Goal: Task Accomplishment & Management: Manage account settings

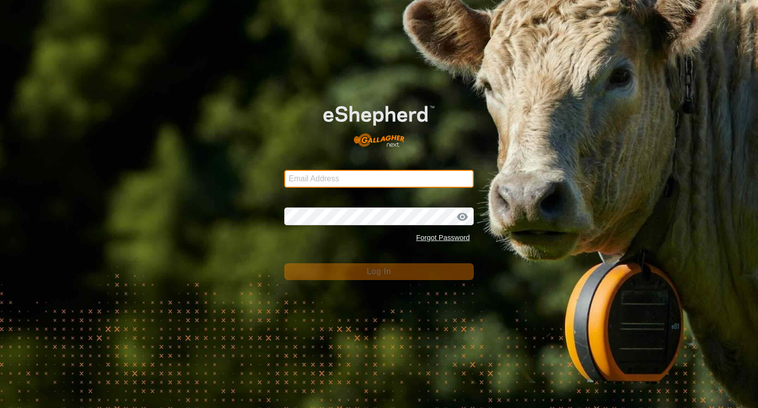
click at [367, 174] on input "Email Address" at bounding box center [378, 179] width 189 height 18
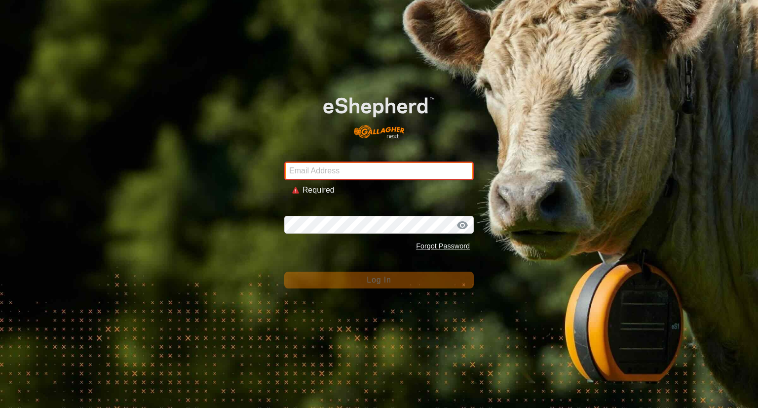
type input "[EMAIL_ADDRESS][DOMAIN_NAME]"
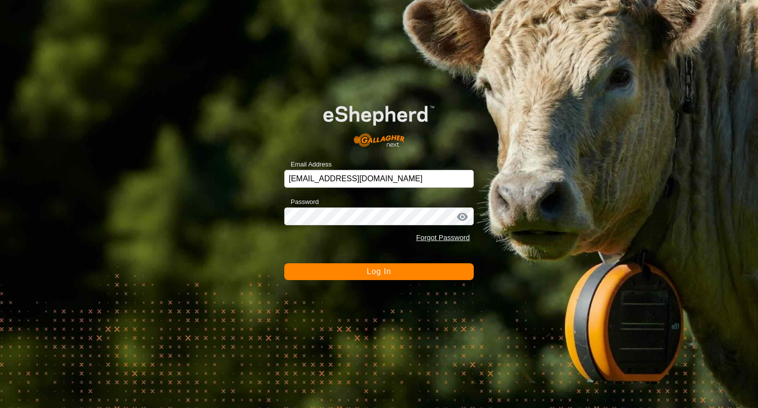
click at [412, 277] on button "Log In" at bounding box center [378, 271] width 189 height 17
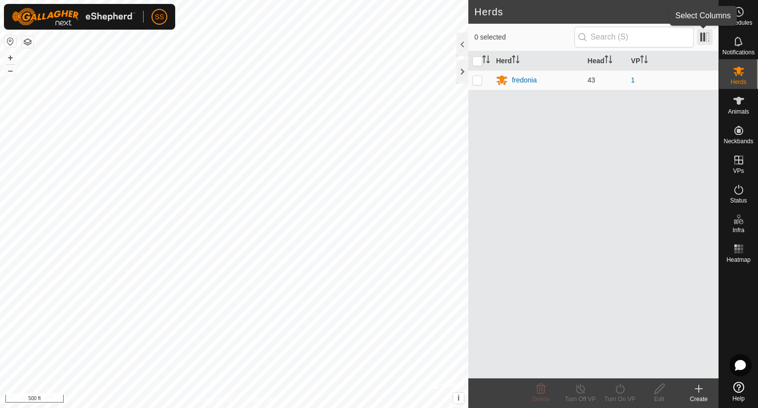
click at [703, 41] on span at bounding box center [705, 37] width 16 height 16
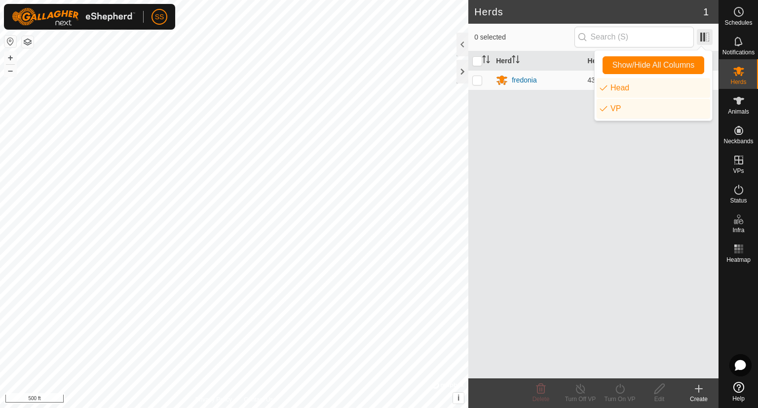
click at [703, 41] on span at bounding box center [705, 37] width 16 height 16
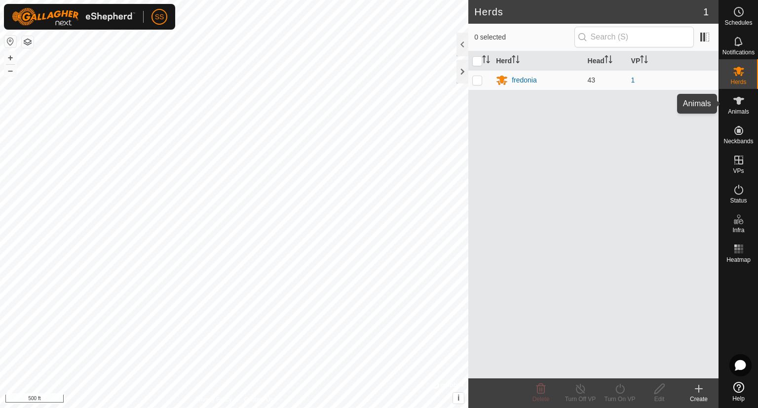
click at [744, 107] on es-animals-svg-icon at bounding box center [739, 101] width 18 height 16
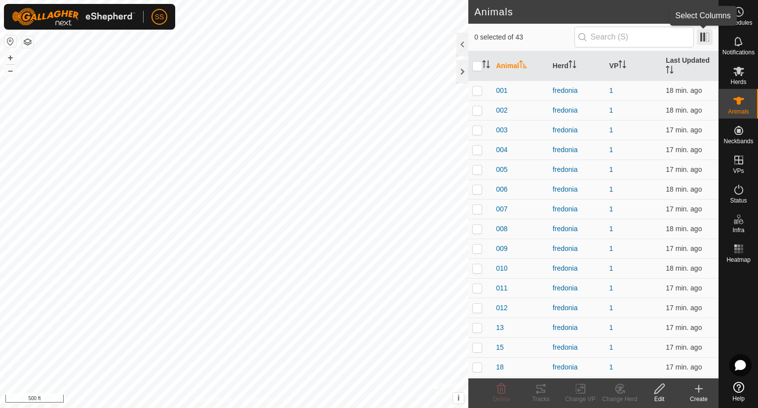
click at [707, 37] on span at bounding box center [705, 37] width 16 height 16
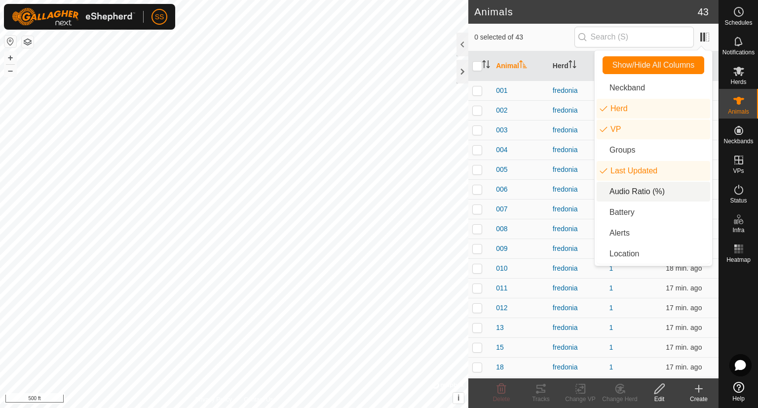
click at [622, 195] on li "Audio Ratio (%)" at bounding box center [654, 192] width 114 height 20
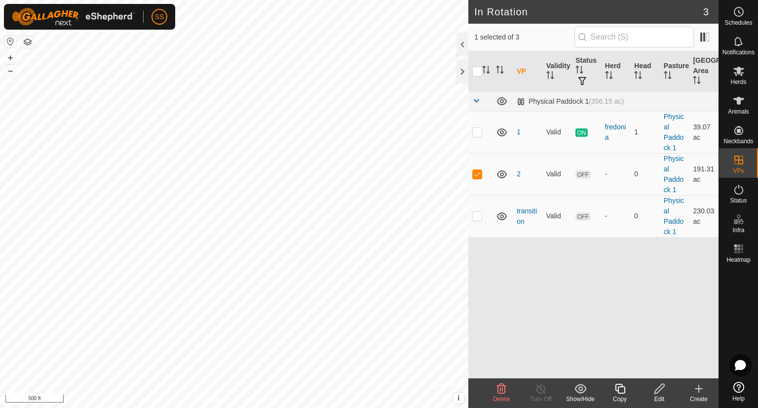
checkbox input "true"
checkbox input "false"
click at [746, 107] on es-animals-svg-icon at bounding box center [739, 101] width 18 height 16
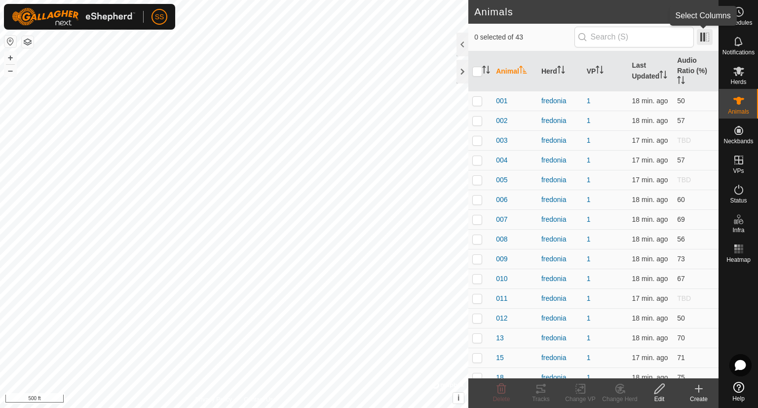
click at [703, 38] on span at bounding box center [705, 37] width 16 height 16
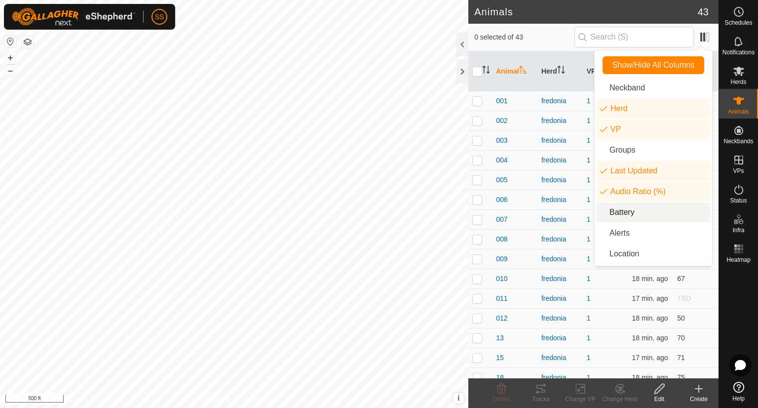
click at [630, 210] on li "Battery" at bounding box center [654, 212] width 114 height 20
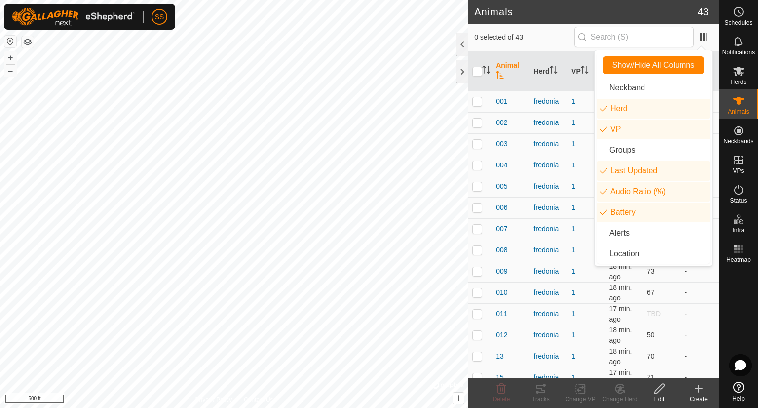
click at [539, 43] on div "0 selected of 43" at bounding box center [593, 37] width 238 height 21
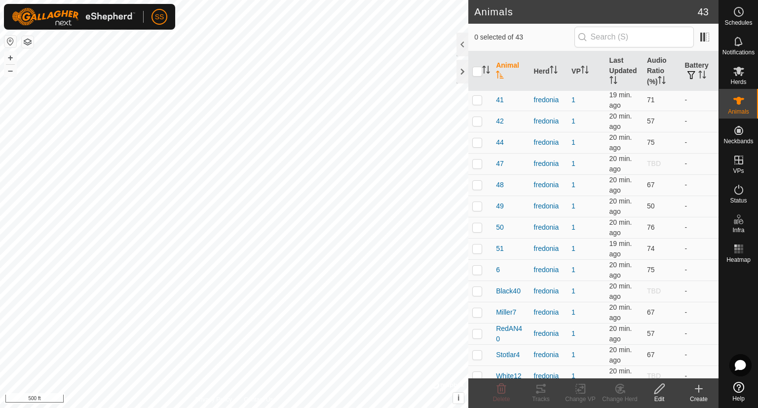
scroll to position [621, 0]
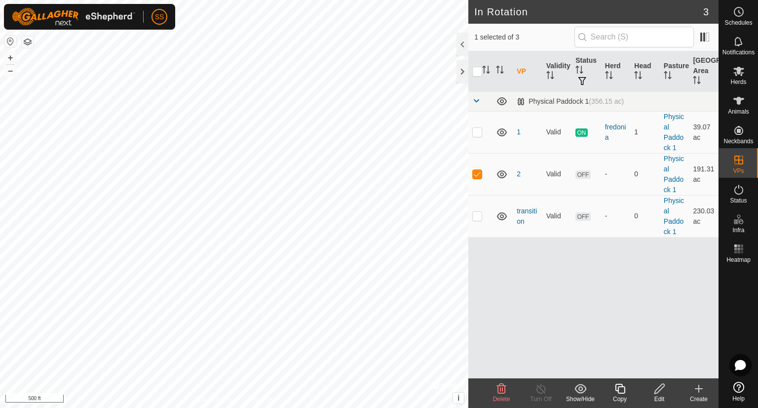
checkbox input "true"
checkbox input "false"
click at [739, 42] on icon at bounding box center [739, 42] width 12 height 12
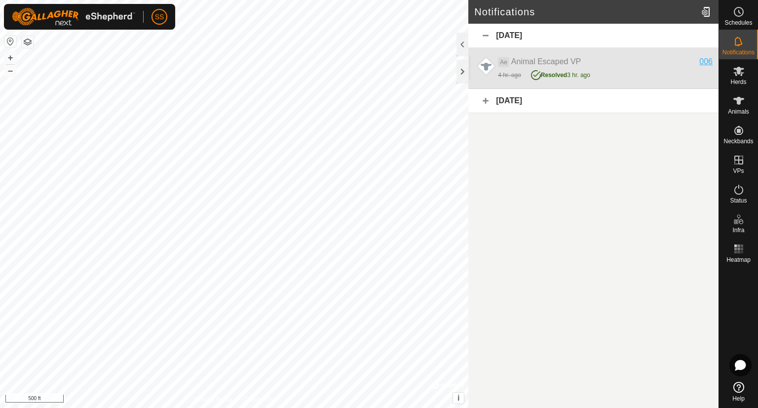
click at [704, 64] on div "006" at bounding box center [705, 62] width 13 height 12
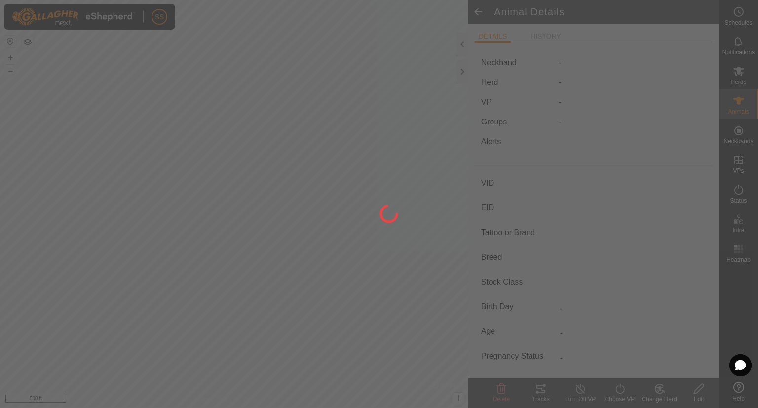
type input "006"
type input "-"
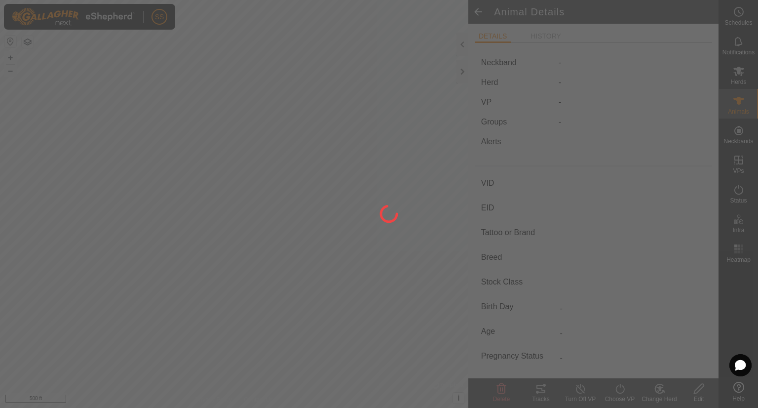
type input "0 kg"
type input "-"
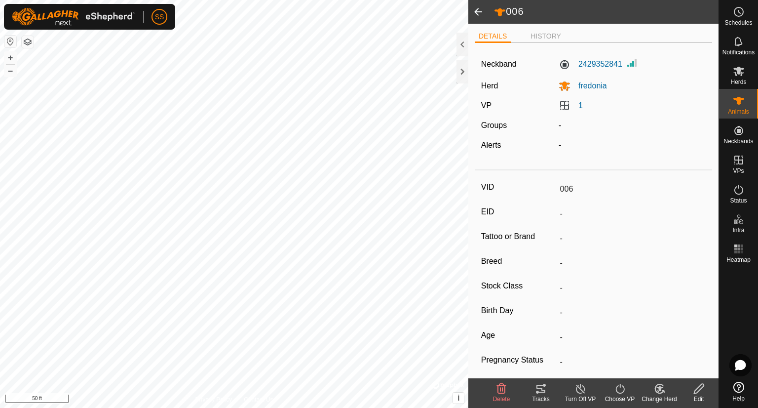
click at [476, 8] on span at bounding box center [478, 12] width 20 height 24
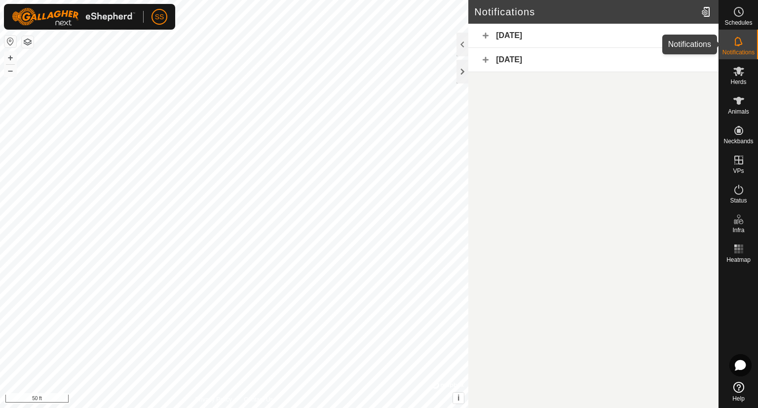
click at [734, 42] on icon at bounding box center [739, 42] width 12 height 12
click at [461, 72] on div at bounding box center [462, 72] width 12 height 24
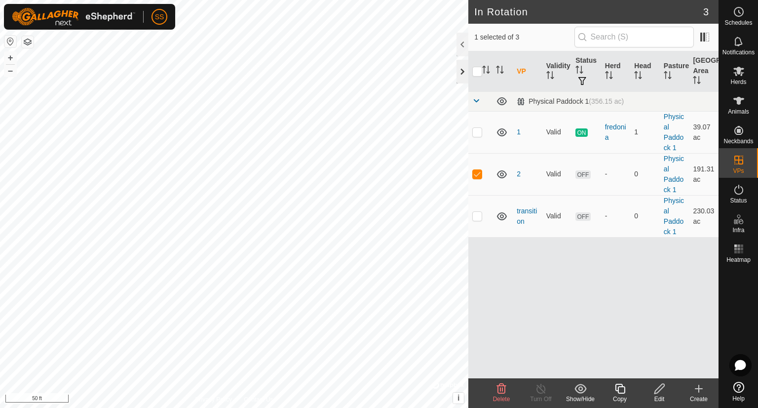
checkbox input "true"
checkbox input "false"
click at [464, 71] on div at bounding box center [462, 72] width 12 height 24
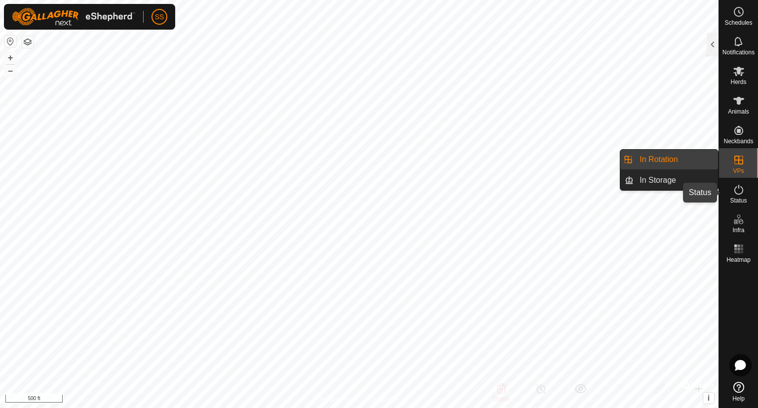
click at [745, 195] on es-activation-svg-icon at bounding box center [739, 190] width 18 height 16
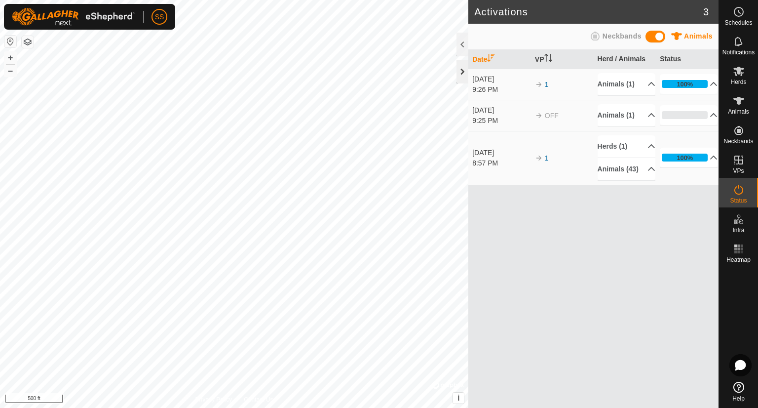
click at [460, 71] on div at bounding box center [462, 72] width 12 height 24
